Goal: Task Accomplishment & Management: Use online tool/utility

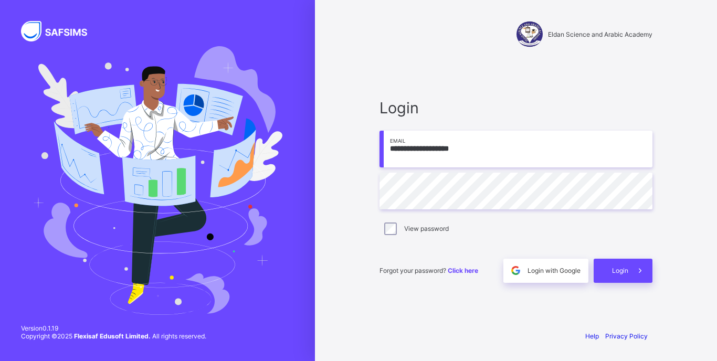
type input "**********"
click at [631, 278] on span at bounding box center [641, 271] width 24 height 24
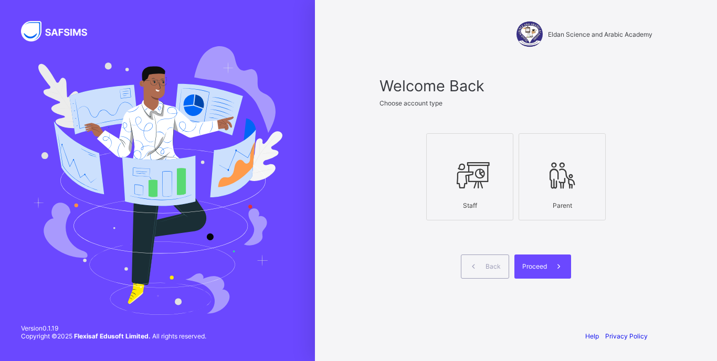
click at [462, 160] on icon at bounding box center [470, 176] width 37 height 32
click at [550, 263] on span at bounding box center [559, 267] width 24 height 24
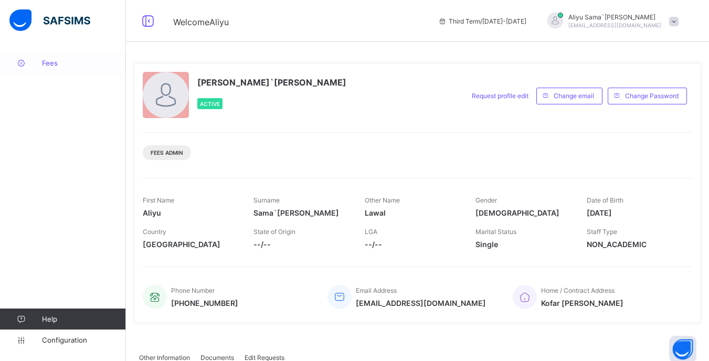
click at [43, 61] on span "Fees" at bounding box center [84, 63] width 84 height 8
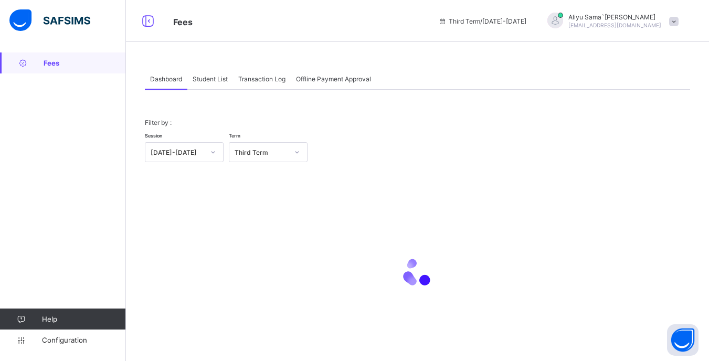
click at [216, 75] on span "Student List" at bounding box center [210, 79] width 35 height 8
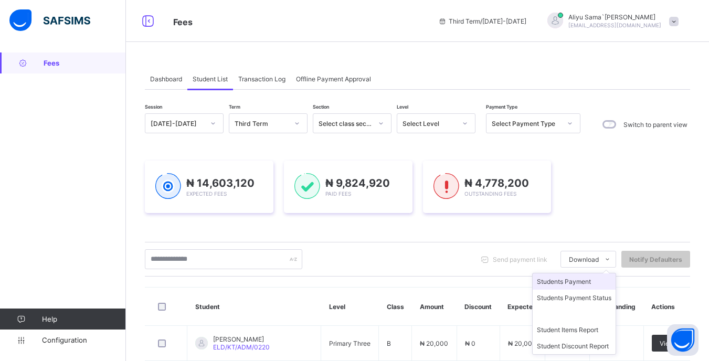
click at [605, 280] on li "Students Payment" at bounding box center [574, 282] width 83 height 16
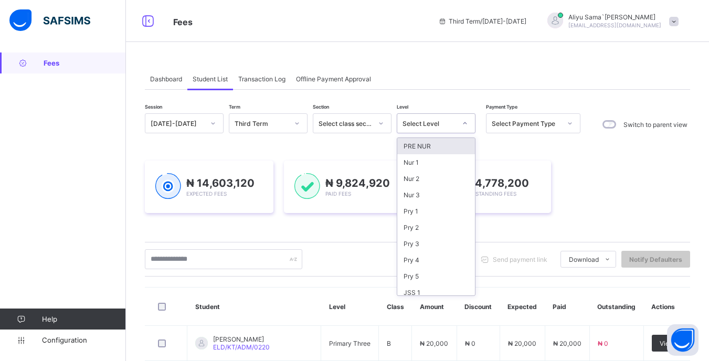
click at [459, 122] on div at bounding box center [465, 123] width 18 height 17
click at [455, 147] on div "PRE NUR" at bounding box center [436, 146] width 78 height 16
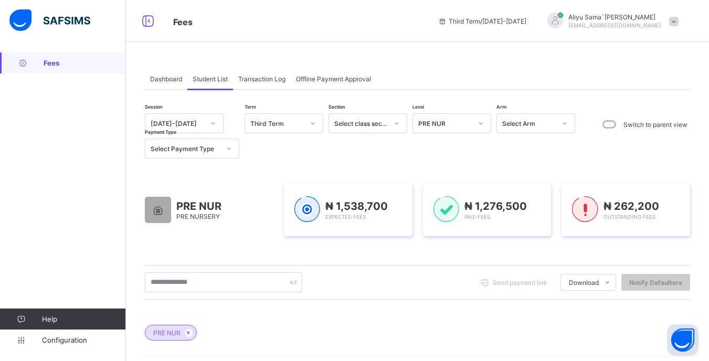
drag, startPoint x: 562, startPoint y: 99, endPoint x: 568, endPoint y: 95, distance: 7.9
click at [75, 63] on span "Fees" at bounding box center [85, 63] width 82 height 8
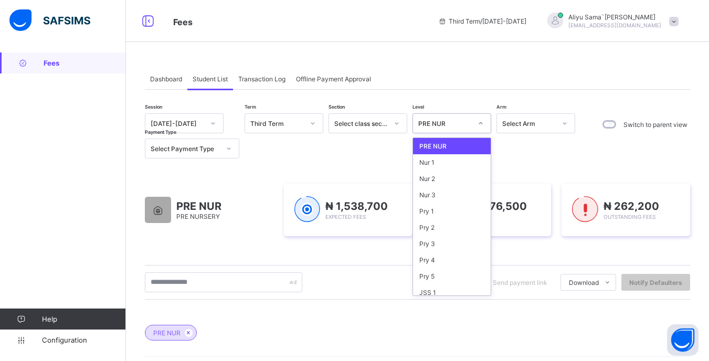
click at [480, 122] on icon at bounding box center [481, 123] width 6 height 11
click at [467, 165] on div "Nur 1" at bounding box center [452, 162] width 78 height 16
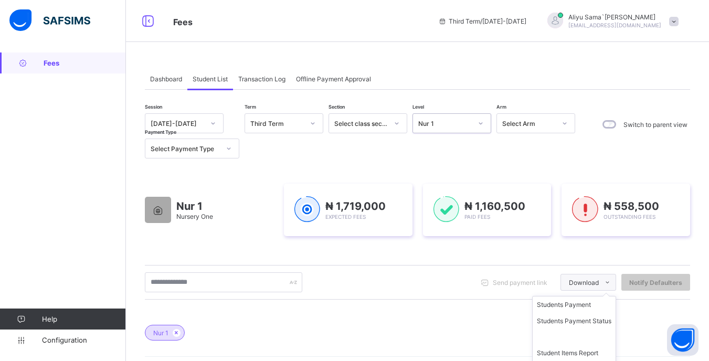
click at [612, 282] on icon at bounding box center [608, 282] width 8 height 7
click at [606, 302] on li "Students Payment" at bounding box center [574, 305] width 83 height 16
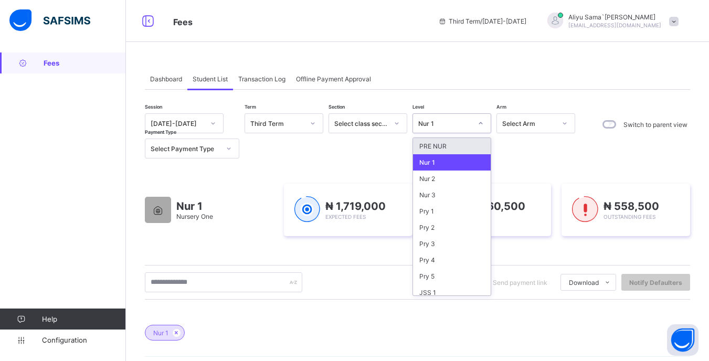
click at [481, 121] on icon at bounding box center [481, 123] width 6 height 11
click at [467, 185] on div "Nur 2" at bounding box center [452, 179] width 78 height 16
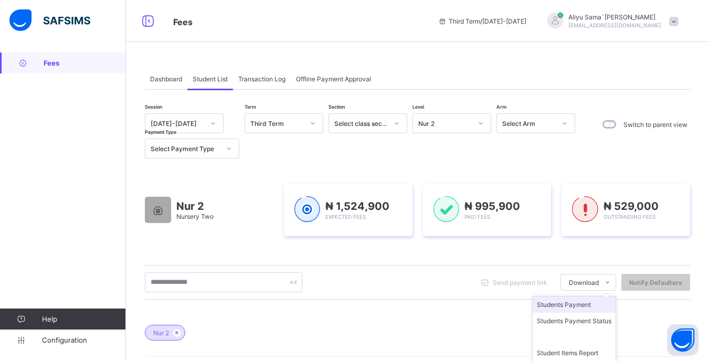
click at [608, 303] on li "Students Payment" at bounding box center [574, 305] width 83 height 16
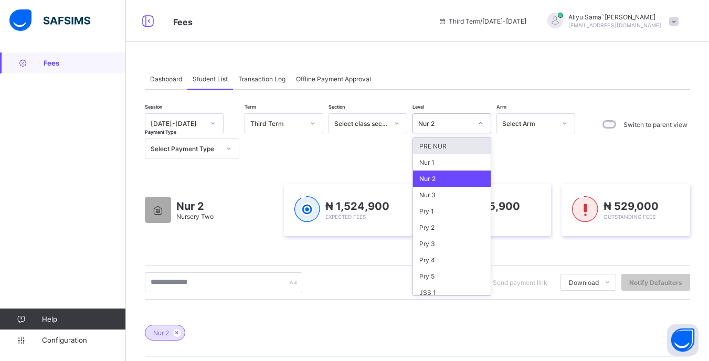
click at [484, 123] on icon at bounding box center [481, 123] width 6 height 11
click at [460, 198] on div "Nur 3" at bounding box center [452, 195] width 78 height 16
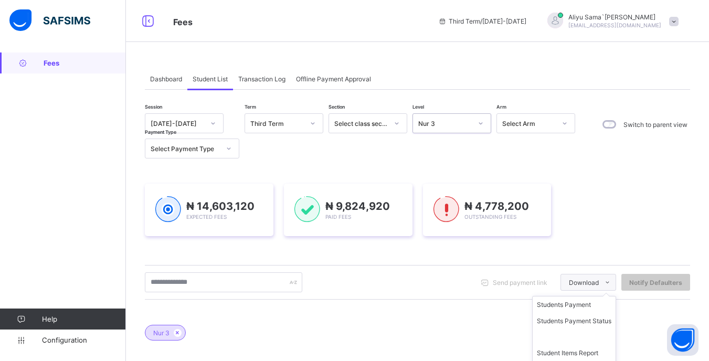
click at [612, 282] on icon at bounding box center [608, 282] width 8 height 7
click at [599, 305] on li "Students Payment" at bounding box center [574, 305] width 83 height 16
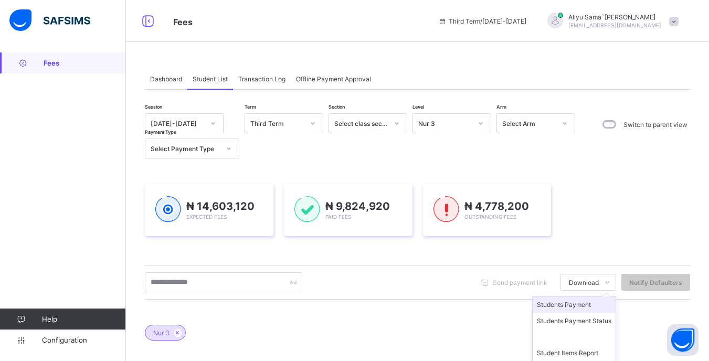
click at [596, 310] on li "Students Payment" at bounding box center [574, 305] width 83 height 16
click at [596, 310] on div "Nur 3" at bounding box center [418, 327] width 546 height 37
click at [572, 304] on li "Students Payment" at bounding box center [574, 305] width 83 height 16
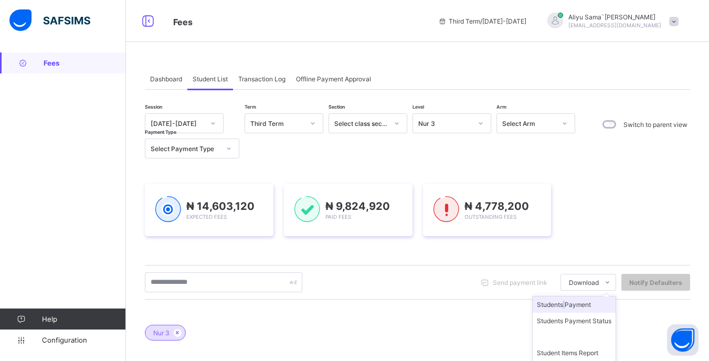
click at [572, 304] on li "Students Payment" at bounding box center [574, 305] width 83 height 16
drag, startPoint x: 572, startPoint y: 304, endPoint x: 584, endPoint y: 300, distance: 12.8
click at [584, 300] on div "Session [DATE]-[DATE] Term Third Term Section Select class section Level Nur 3 …" at bounding box center [418, 332] width 546 height 439
click at [612, 283] on icon at bounding box center [608, 282] width 8 height 7
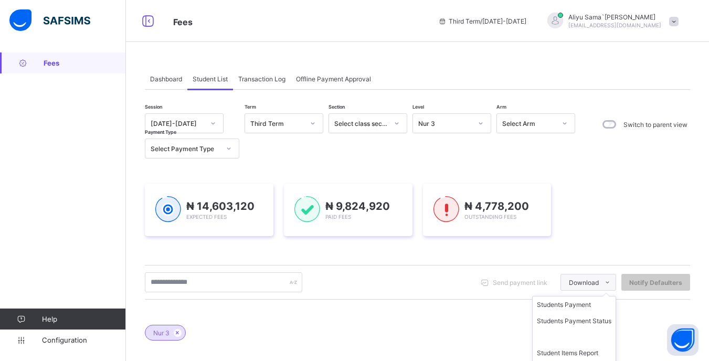
click at [612, 283] on icon at bounding box center [608, 282] width 8 height 7
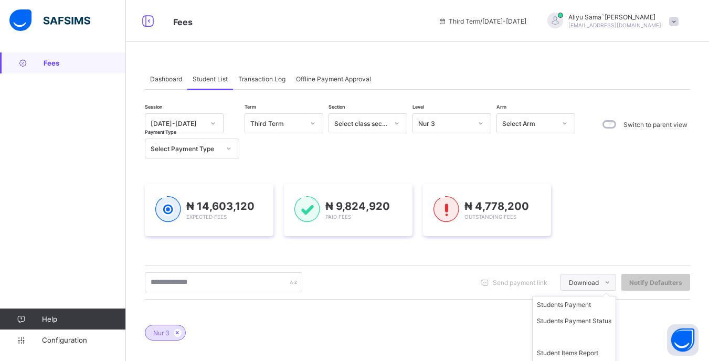
click at [612, 283] on icon at bounding box center [608, 282] width 8 height 7
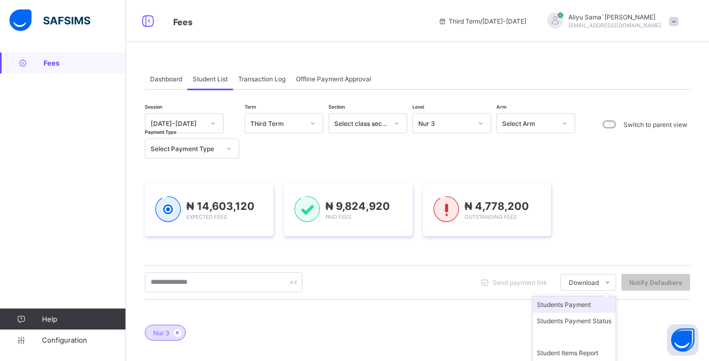
click at [612, 307] on li "Students Payment" at bounding box center [574, 305] width 83 height 16
click at [612, 307] on div "Session [DATE]-[DATE] Term Third Term Section Select class section Level Nur 3 …" at bounding box center [418, 332] width 546 height 439
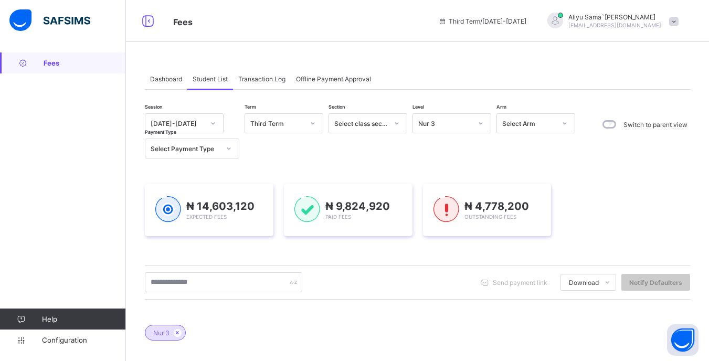
click at [612, 307] on div "Session [DATE]-[DATE] Term Third Term Section Select class section Level Nur 3 …" at bounding box center [418, 332] width 546 height 439
click at [481, 123] on icon at bounding box center [481, 123] width 6 height 11
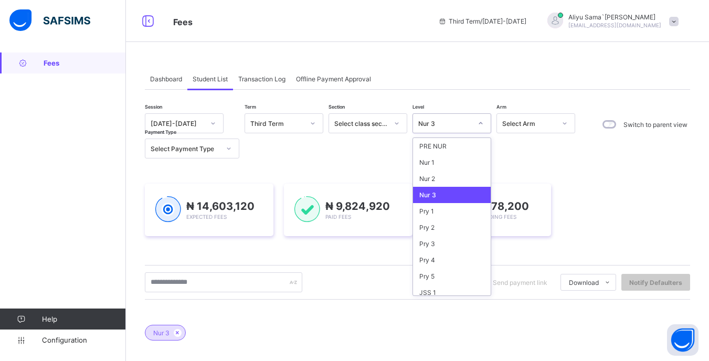
click at [447, 198] on div "Nur 3" at bounding box center [452, 195] width 78 height 16
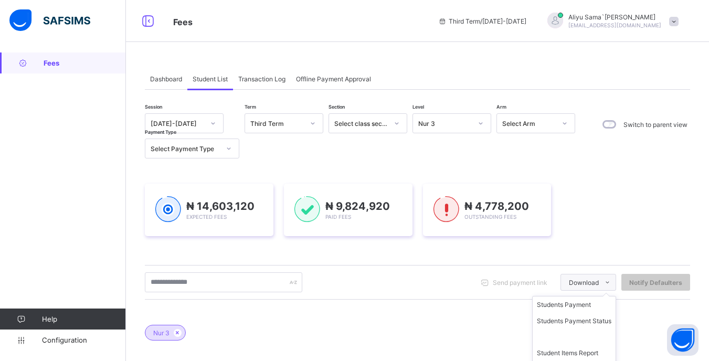
click at [612, 282] on icon at bounding box center [608, 282] width 8 height 7
click at [598, 305] on li "Students Payment" at bounding box center [574, 305] width 83 height 16
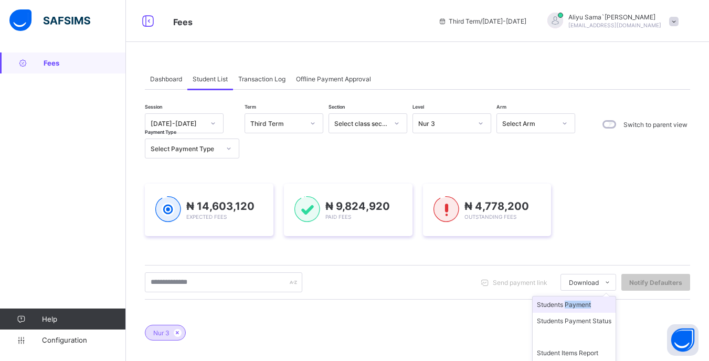
click at [598, 305] on li "Students Payment" at bounding box center [574, 305] width 83 height 16
click at [598, 305] on div "Session [DATE]-[DATE] Term Third Term Section Select class section Level Nur 3 …" at bounding box center [418, 332] width 546 height 439
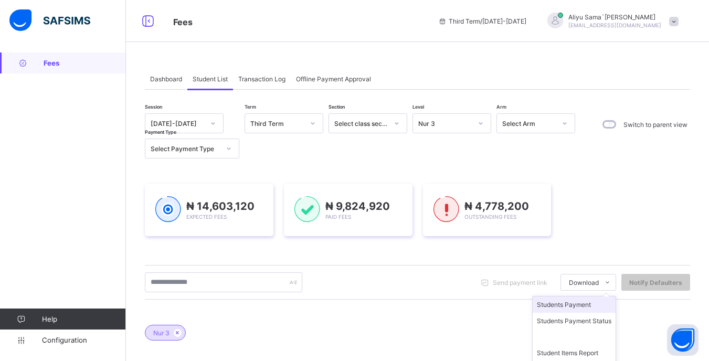
click at [590, 307] on li "Students Payment" at bounding box center [574, 305] width 83 height 16
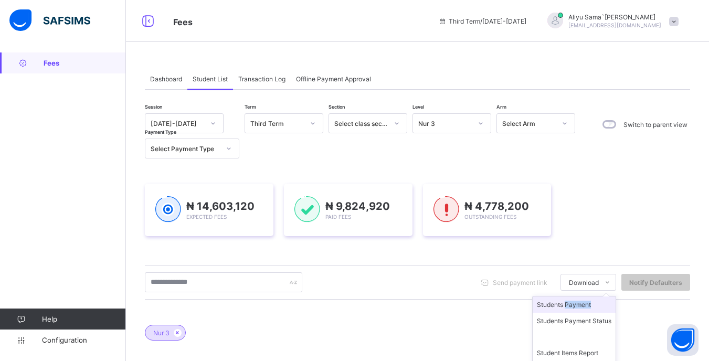
click at [590, 307] on li "Students Payment" at bounding box center [574, 305] width 83 height 16
drag, startPoint x: 590, startPoint y: 307, endPoint x: 603, endPoint y: 310, distance: 12.9
click at [603, 310] on li "Students Payment" at bounding box center [574, 305] width 83 height 16
click at [83, 66] on span "Fees" at bounding box center [85, 63] width 82 height 8
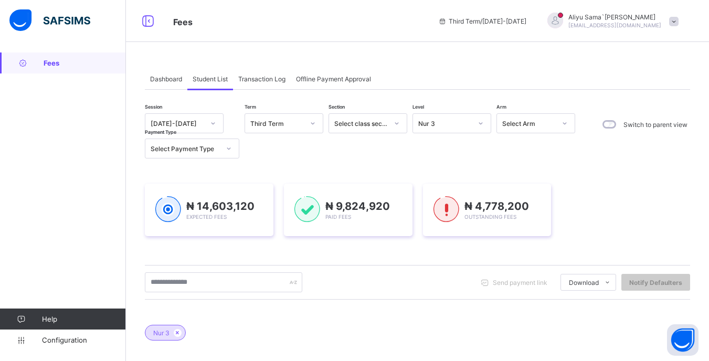
click at [83, 66] on span "Fees" at bounding box center [85, 63] width 82 height 8
click at [612, 284] on icon at bounding box center [608, 282] width 8 height 7
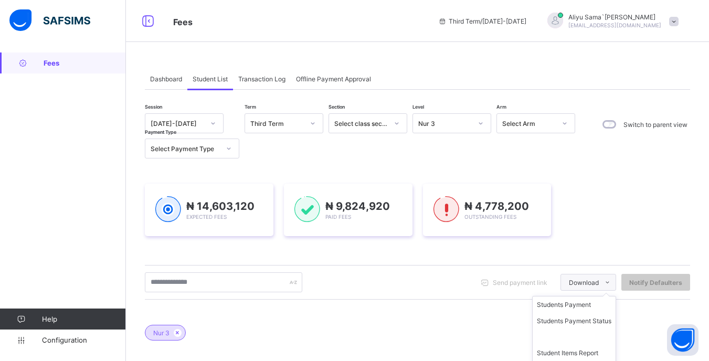
click at [612, 284] on icon at bounding box center [608, 282] width 8 height 7
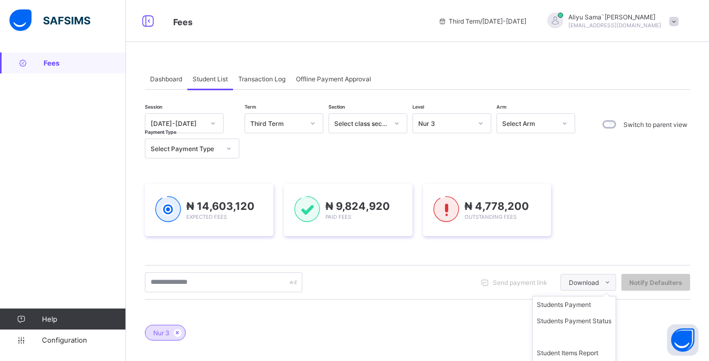
click at [612, 284] on icon at bounding box center [608, 282] width 8 height 7
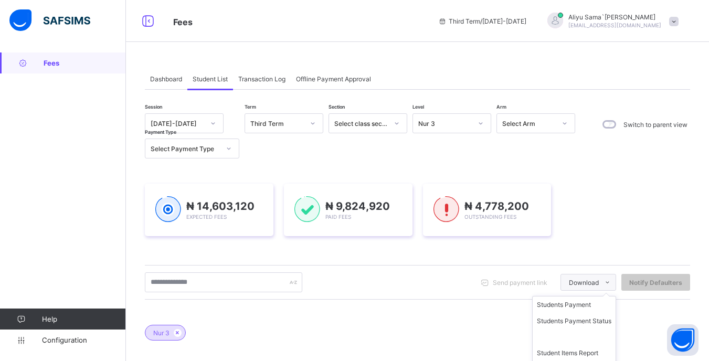
click at [612, 284] on icon at bounding box center [608, 282] width 8 height 7
click at [597, 305] on li "Students Payment" at bounding box center [574, 305] width 83 height 16
click at [597, 305] on div "Session [DATE]-[DATE] Term Third Term Section Select class section Level Nur 3 …" at bounding box center [418, 332] width 546 height 439
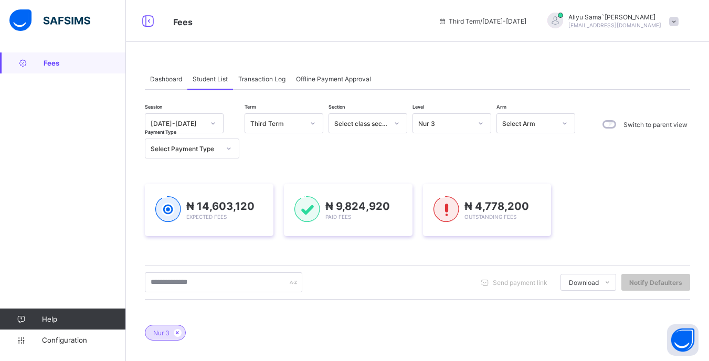
click at [597, 305] on div "Session [DATE]-[DATE] Term Third Term Section Select class section Level Nur 3 …" at bounding box center [418, 332] width 546 height 439
click at [612, 283] on icon at bounding box center [608, 282] width 8 height 7
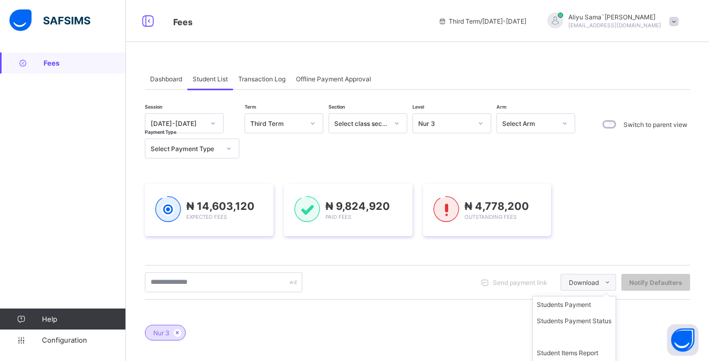
click at [612, 283] on icon at bounding box center [608, 282] width 8 height 7
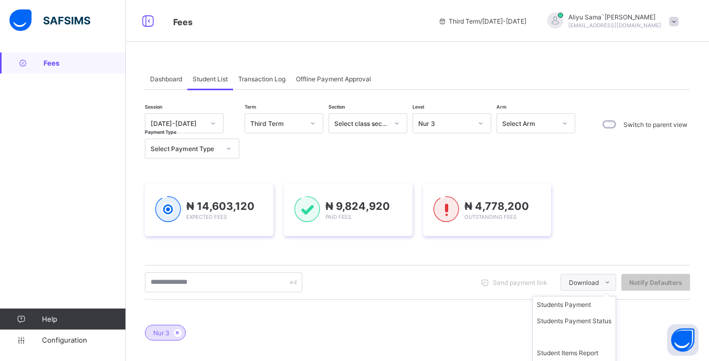
click at [612, 283] on icon at bounding box center [608, 282] width 8 height 7
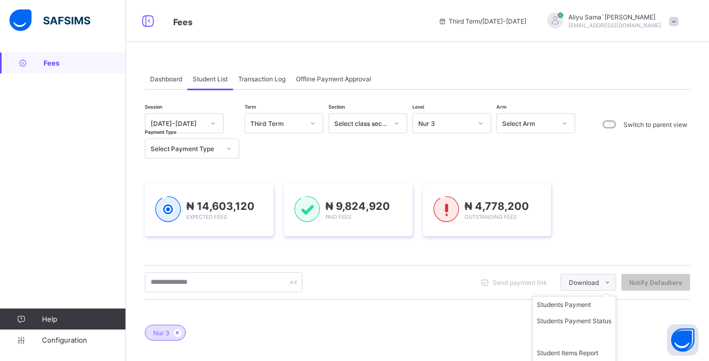
click at [612, 283] on icon at bounding box center [608, 282] width 8 height 7
click at [583, 306] on li "Students Payment" at bounding box center [574, 305] width 83 height 16
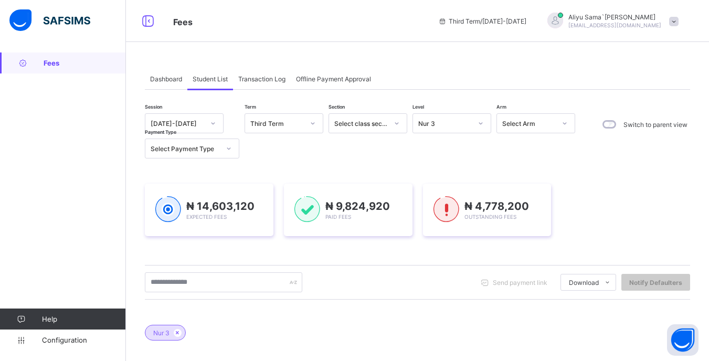
drag, startPoint x: 583, startPoint y: 306, endPoint x: 614, endPoint y: 303, distance: 30.5
click at [614, 303] on div "Session [DATE]-[DATE] Term Third Term Section Select class section Level Nur 3 …" at bounding box center [418, 332] width 546 height 439
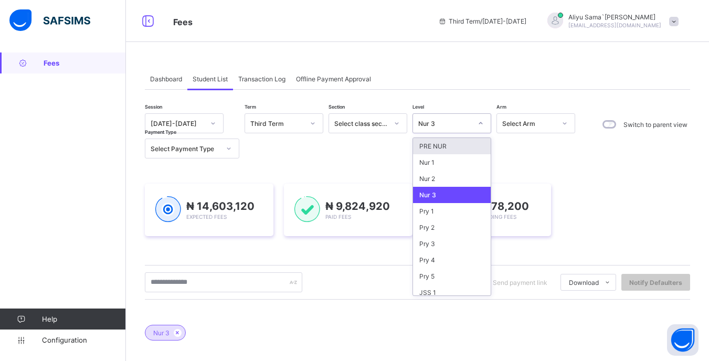
click at [480, 123] on icon at bounding box center [481, 123] width 4 height 2
click at [460, 195] on div "Nur 3" at bounding box center [452, 195] width 78 height 16
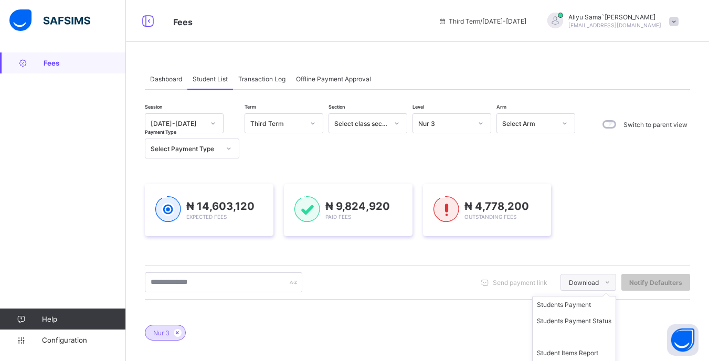
click at [595, 284] on span "Download" at bounding box center [584, 283] width 30 height 8
click at [606, 303] on li "Students Payment" at bounding box center [574, 305] width 83 height 16
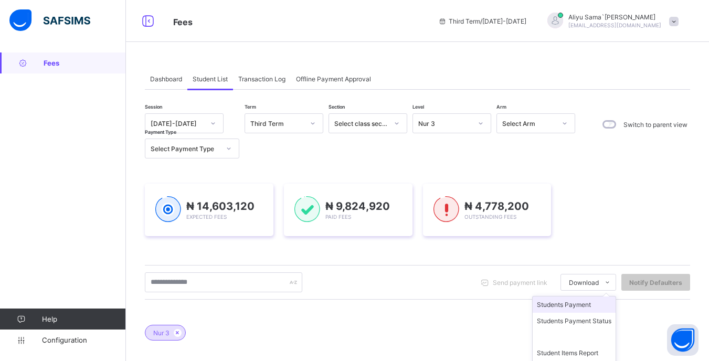
click at [606, 303] on li "Students Payment" at bounding box center [574, 305] width 83 height 16
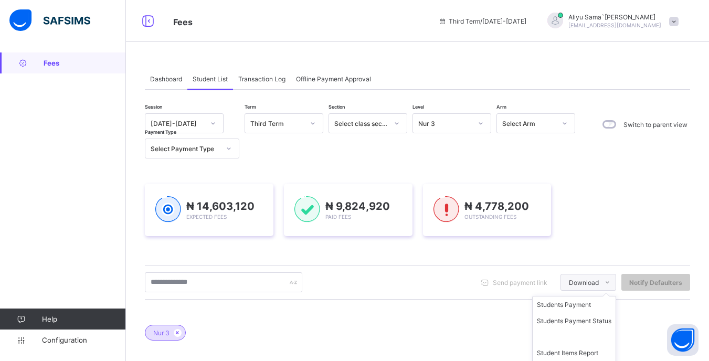
click at [612, 282] on icon at bounding box center [608, 282] width 8 height 7
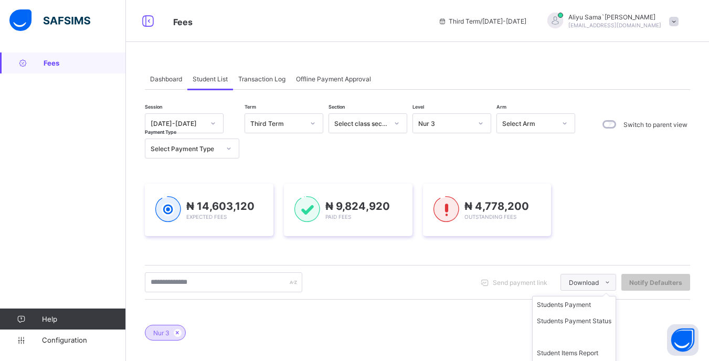
click at [612, 282] on icon at bounding box center [608, 282] width 8 height 7
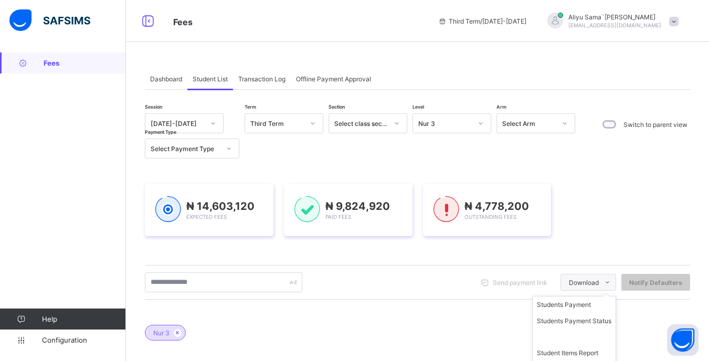
click at [612, 282] on icon at bounding box center [608, 282] width 8 height 7
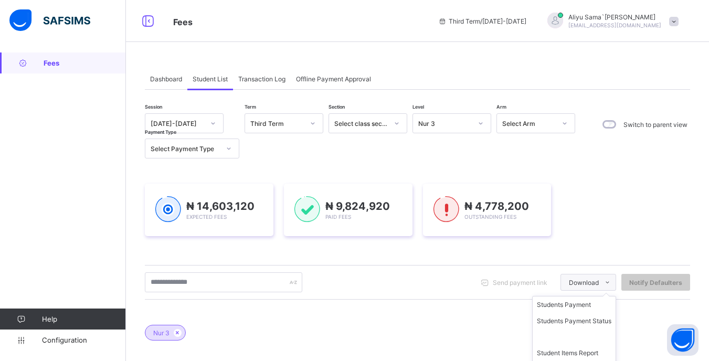
click at [612, 282] on icon at bounding box center [608, 282] width 8 height 7
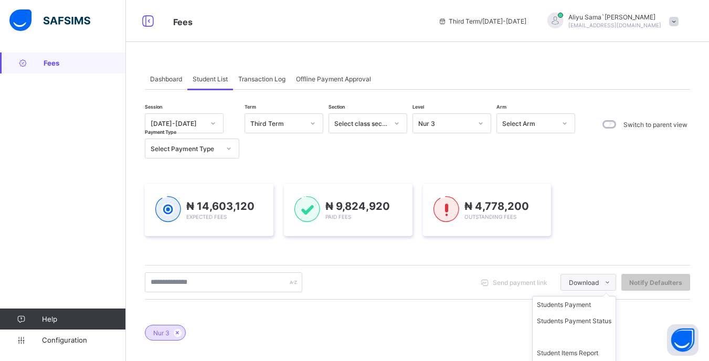
click at [612, 282] on icon at bounding box center [608, 282] width 8 height 7
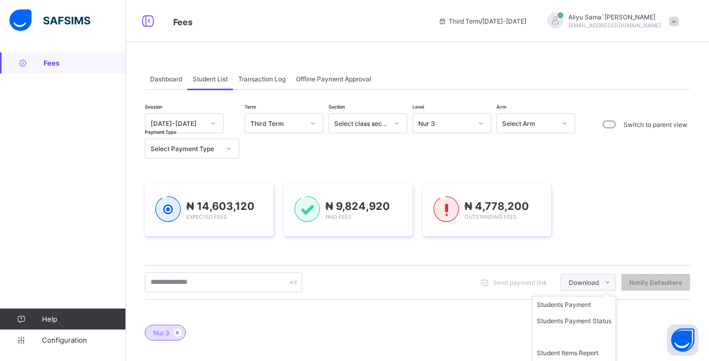
click at [612, 282] on icon at bounding box center [608, 282] width 8 height 7
click at [612, 285] on icon at bounding box center [608, 282] width 8 height 7
click at [612, 281] on icon at bounding box center [608, 282] width 8 height 7
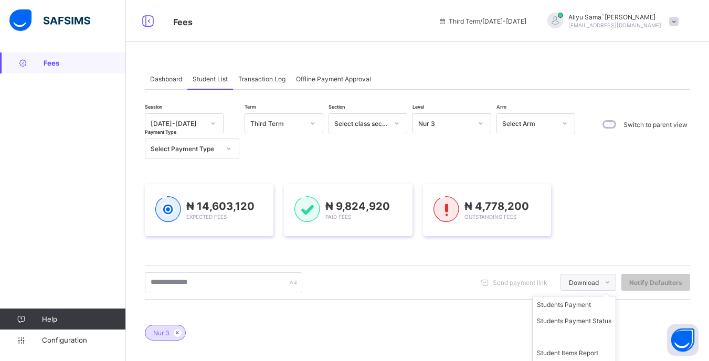
click at [612, 281] on icon at bounding box center [608, 282] width 8 height 7
